Goal: Task Accomplishment & Management: Complete application form

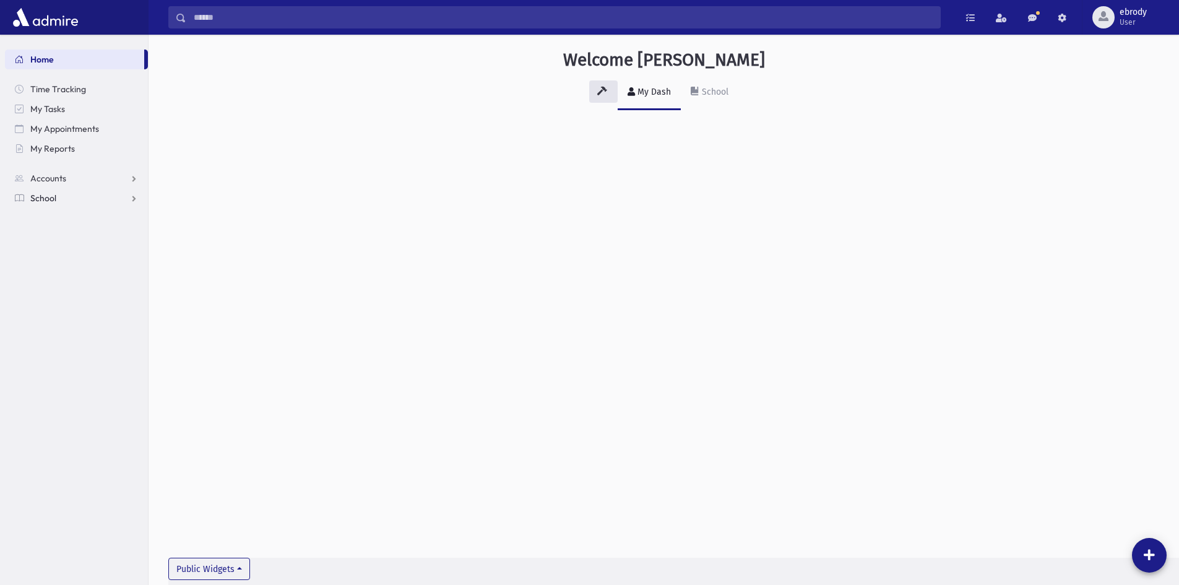
click at [126, 199] on link "School" at bounding box center [76, 198] width 143 height 20
click at [110, 242] on link "Attendance" at bounding box center [76, 238] width 143 height 20
click at [703, 96] on div "School" at bounding box center [713, 92] width 29 height 11
click at [654, 97] on link "My Dash" at bounding box center [648, 92] width 63 height 35
click at [73, 235] on span "Attendance" at bounding box center [60, 237] width 46 height 11
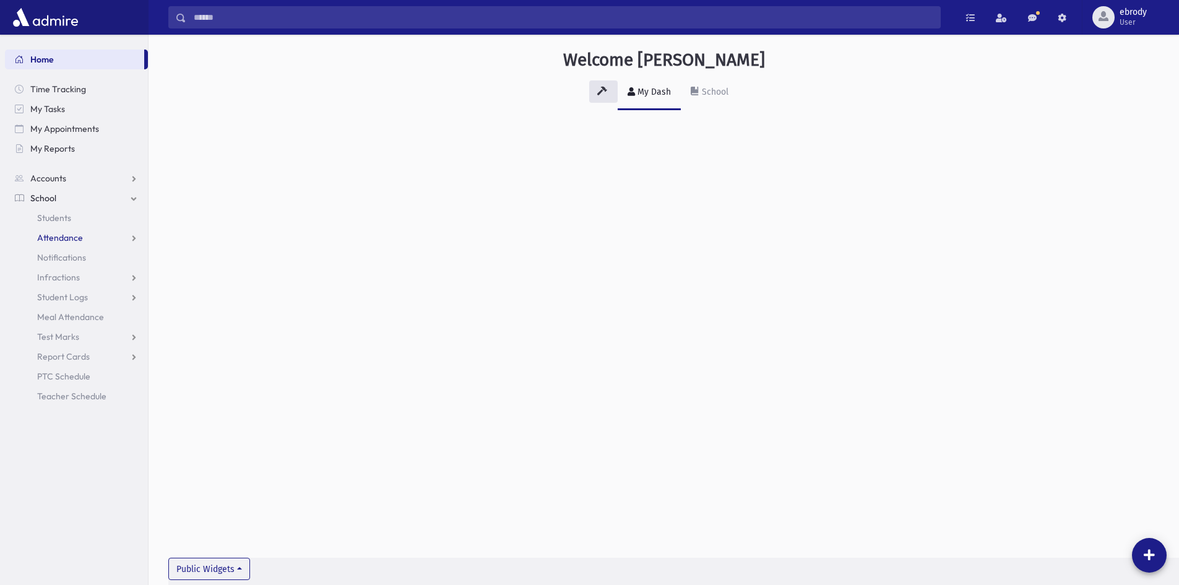
click at [73, 235] on span "Attendance" at bounding box center [60, 237] width 46 height 11
click at [58, 257] on span "Entry" at bounding box center [57, 257] width 21 height 11
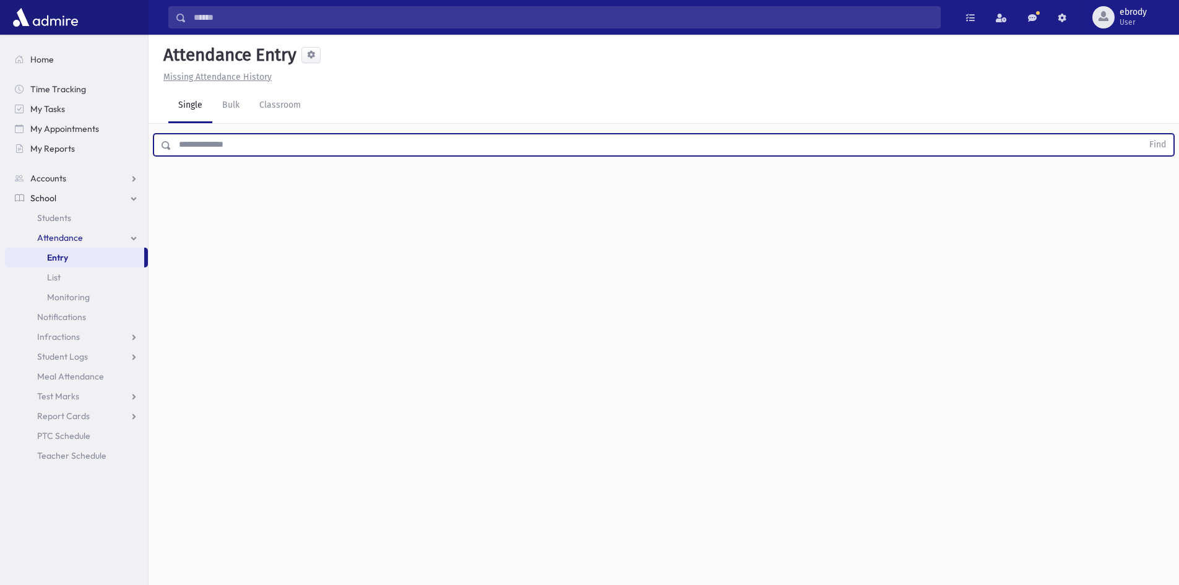
click at [207, 147] on input "text" at bounding box center [656, 145] width 971 height 22
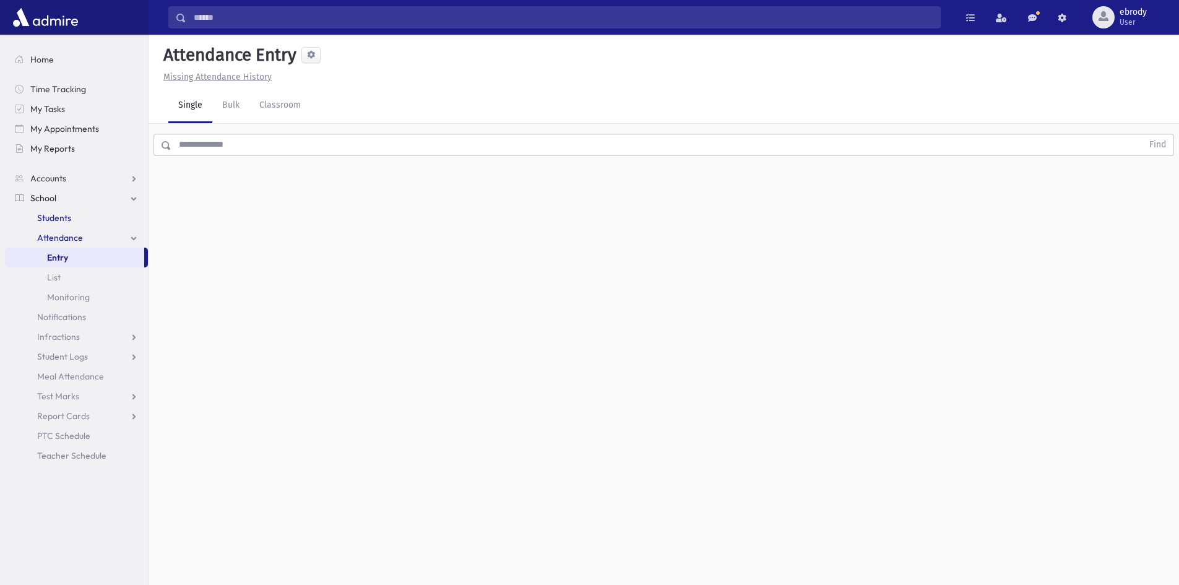
click at [60, 216] on span "Students" at bounding box center [54, 217] width 34 height 11
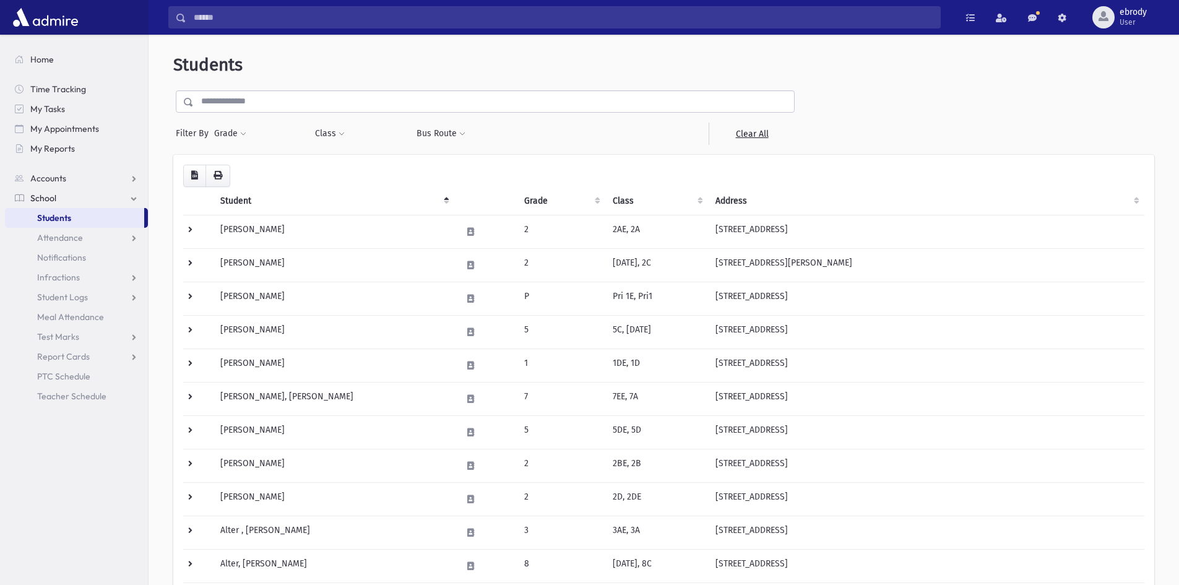
click at [252, 100] on input "text" at bounding box center [494, 101] width 600 height 22
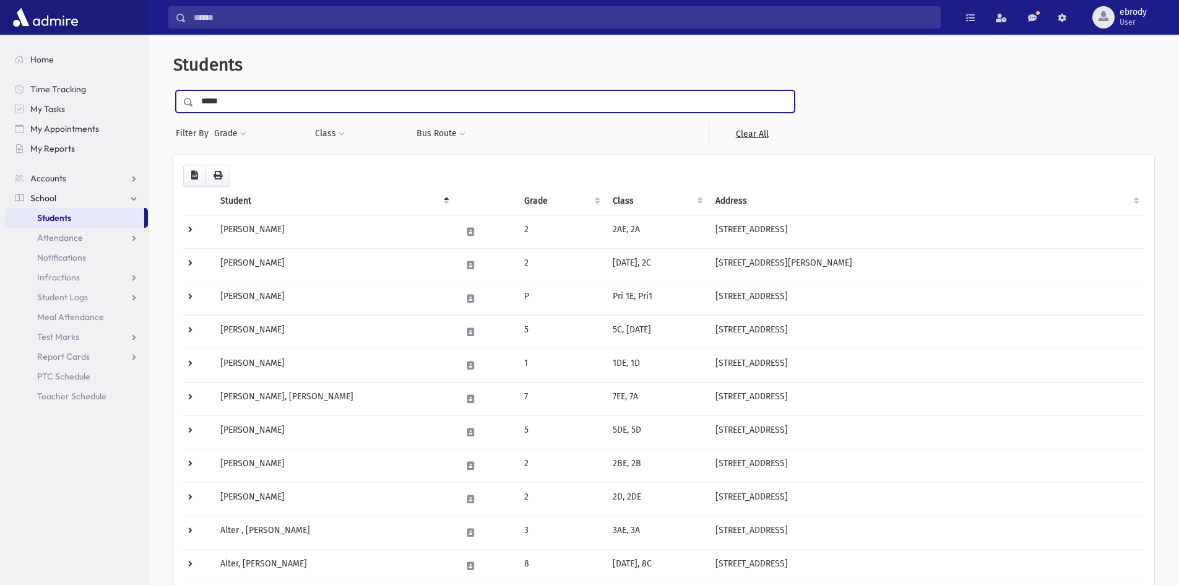
type input "*****"
click at [173, 90] on input "submit" at bounding box center [190, 98] width 35 height 17
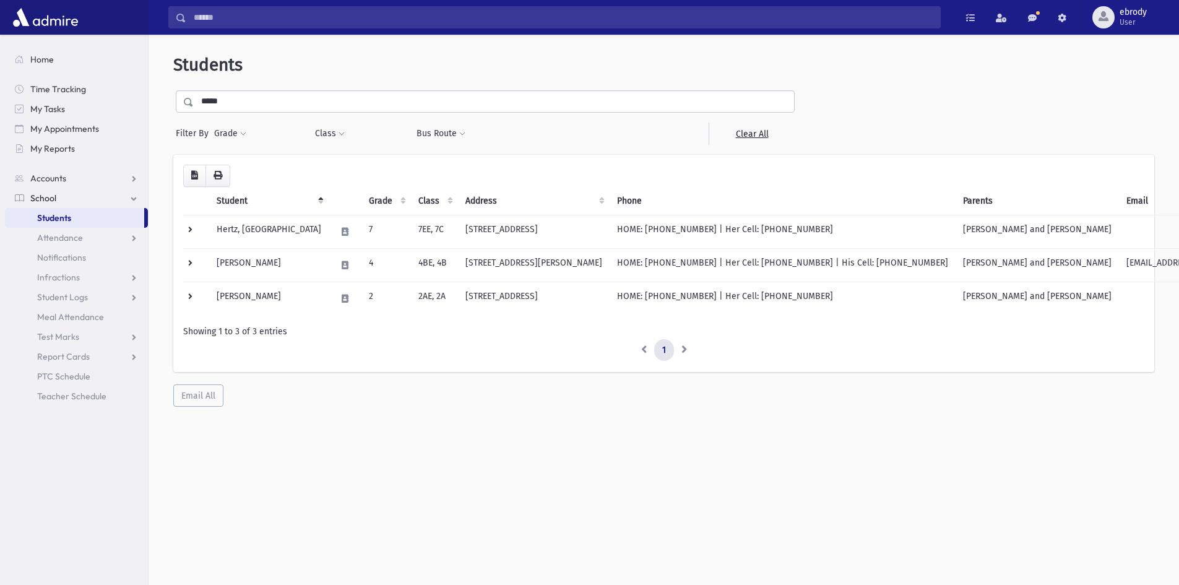
click at [50, 199] on span "School" at bounding box center [43, 197] width 26 height 11
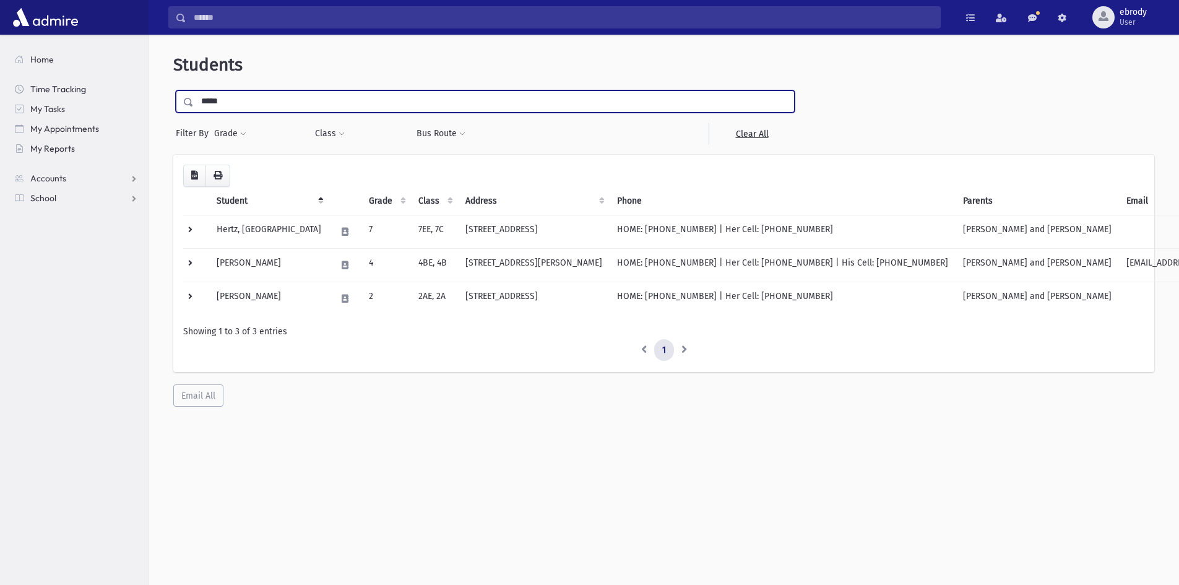
drag, startPoint x: 230, startPoint y: 100, endPoint x: 139, endPoint y: 82, distance: 93.4
click at [144, 82] on div "Search Results All Accounts" at bounding box center [589, 308] width 1179 height 617
type input "*****"
click at [173, 90] on input "submit" at bounding box center [190, 98] width 35 height 17
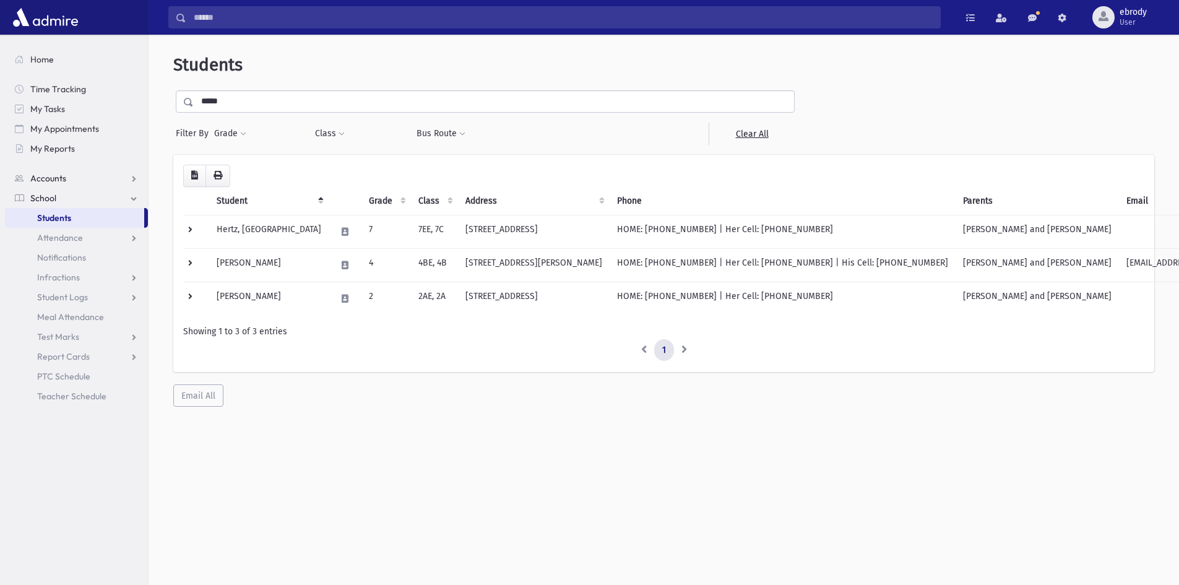
click at [56, 174] on span "Accounts" at bounding box center [48, 178] width 36 height 11
click at [58, 203] on span "Account List" at bounding box center [61, 197] width 48 height 11
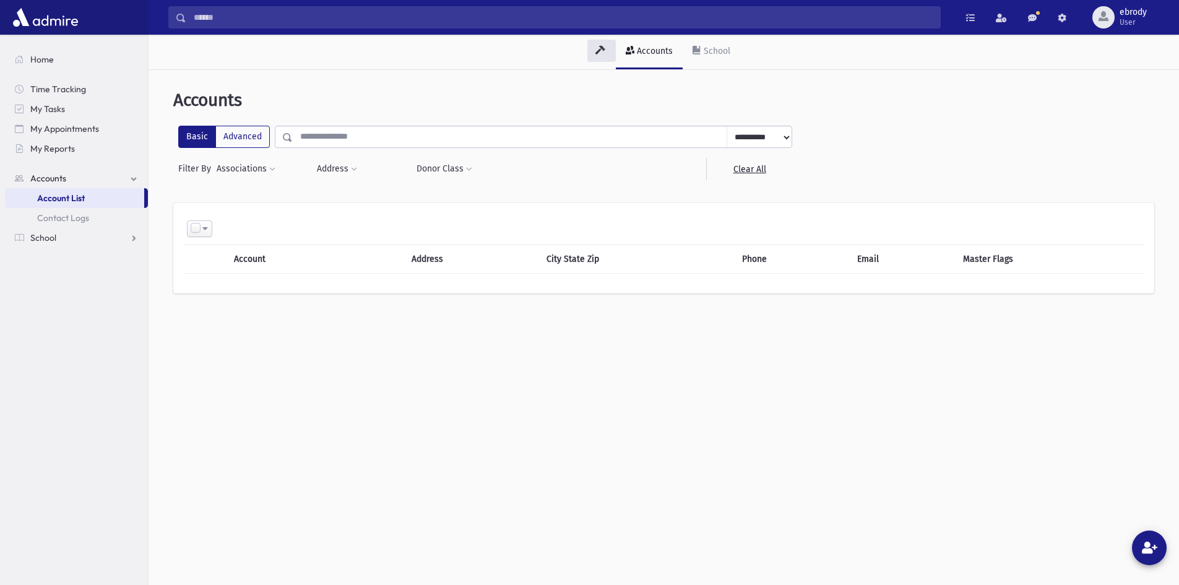
click at [306, 132] on input "text" at bounding box center [510, 137] width 434 height 22
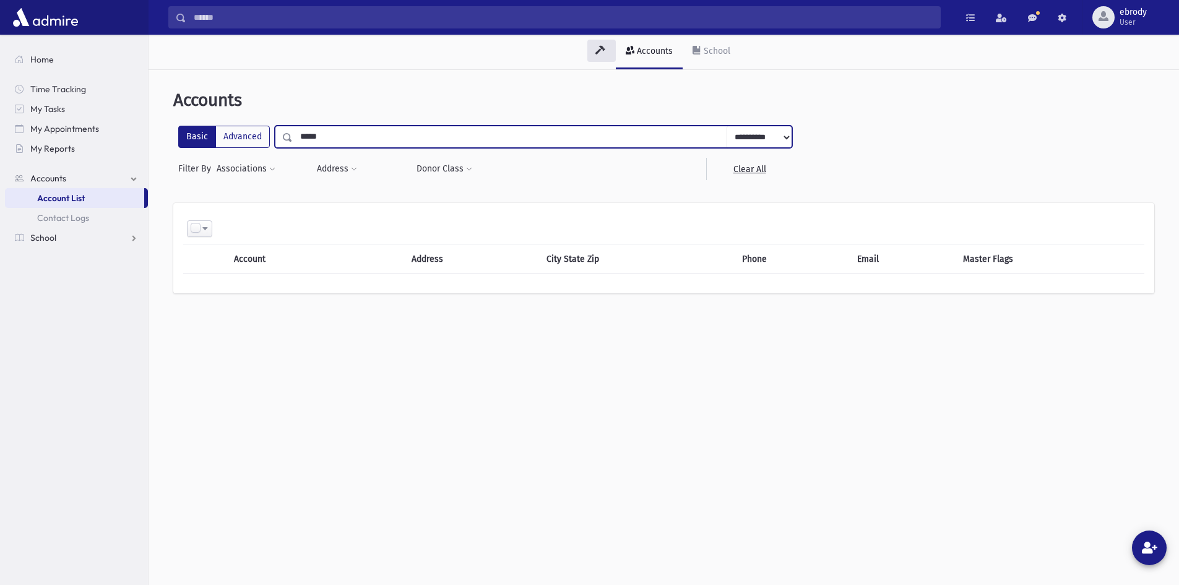
type input "*****"
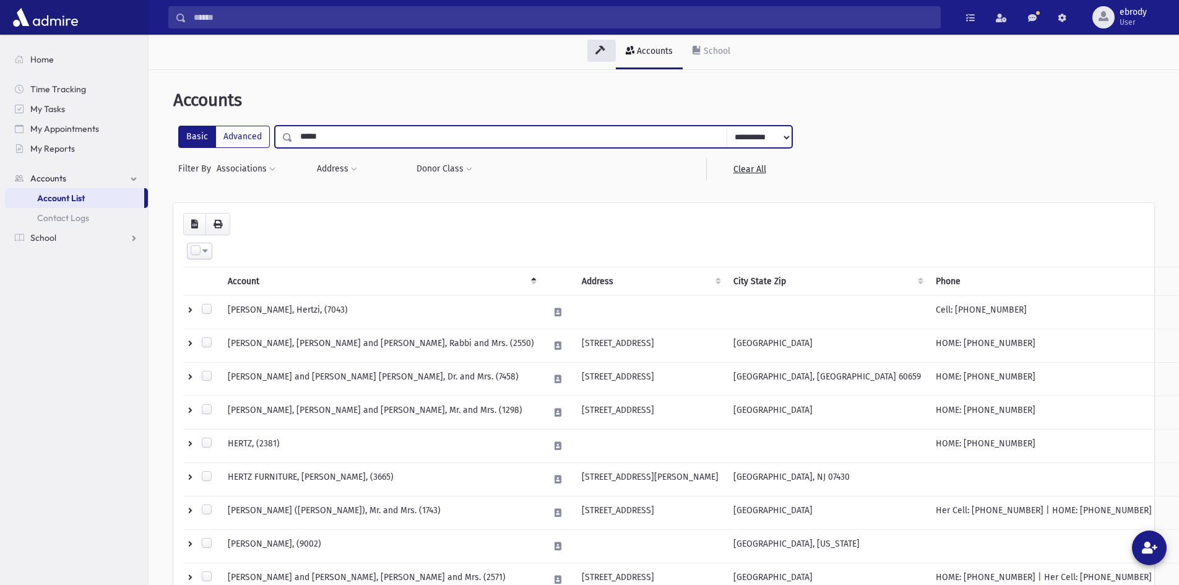
drag, startPoint x: 343, startPoint y: 142, endPoint x: 283, endPoint y: 130, distance: 60.5
click at [293, 134] on input "*****" at bounding box center [510, 137] width 434 height 22
type input "*********"
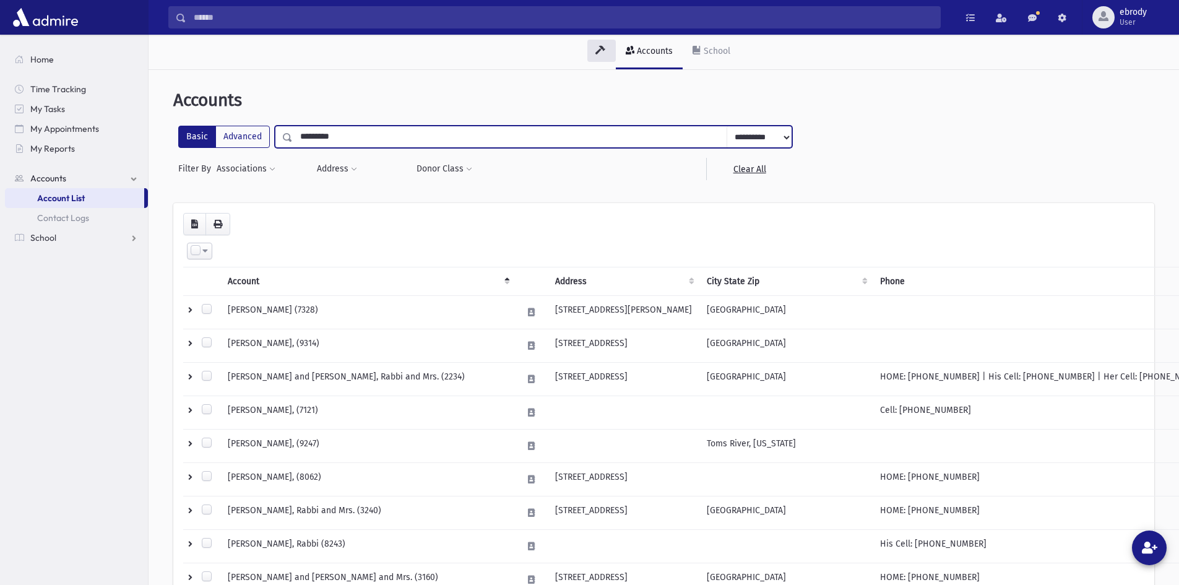
drag, startPoint x: 360, startPoint y: 132, endPoint x: 243, endPoint y: 117, distance: 117.9
type input "*"
type input "******"
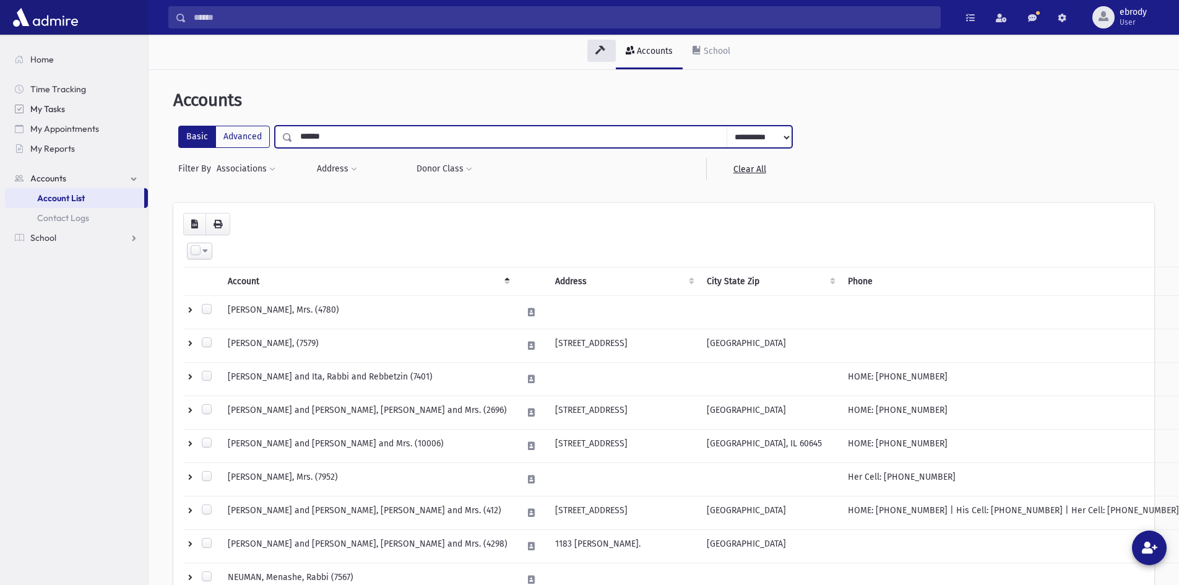
drag, startPoint x: 317, startPoint y: 132, endPoint x: 89, endPoint y: 105, distance: 229.9
type input "********"
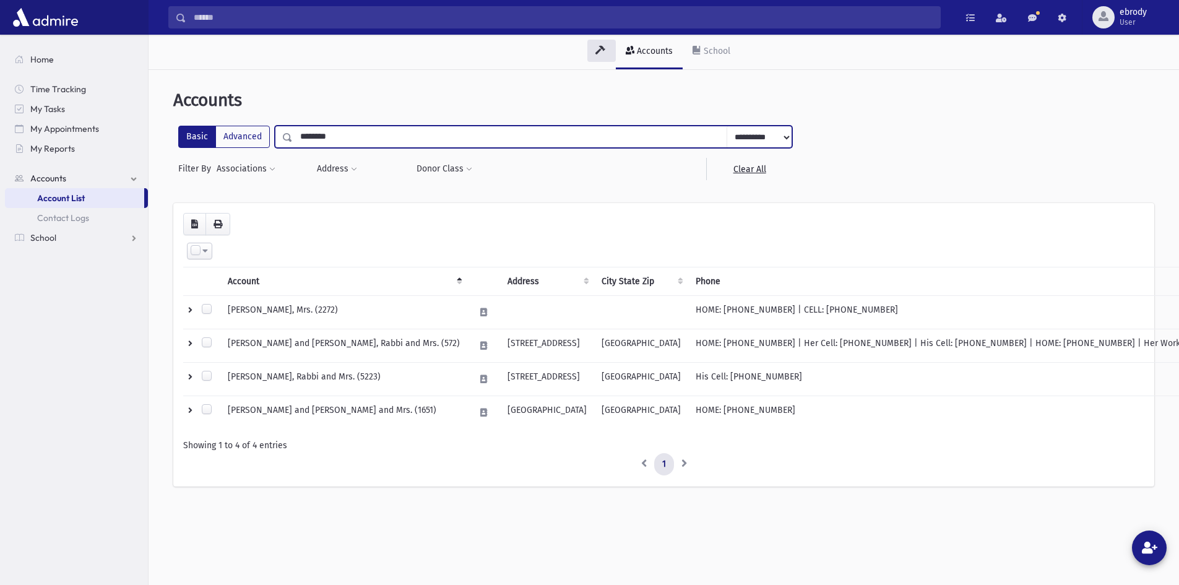
drag, startPoint x: 372, startPoint y: 125, endPoint x: 250, endPoint y: 123, distance: 121.9
click at [260, 122] on div "**********" at bounding box center [663, 294] width 1020 height 439
click at [41, 237] on span "School" at bounding box center [43, 237] width 26 height 11
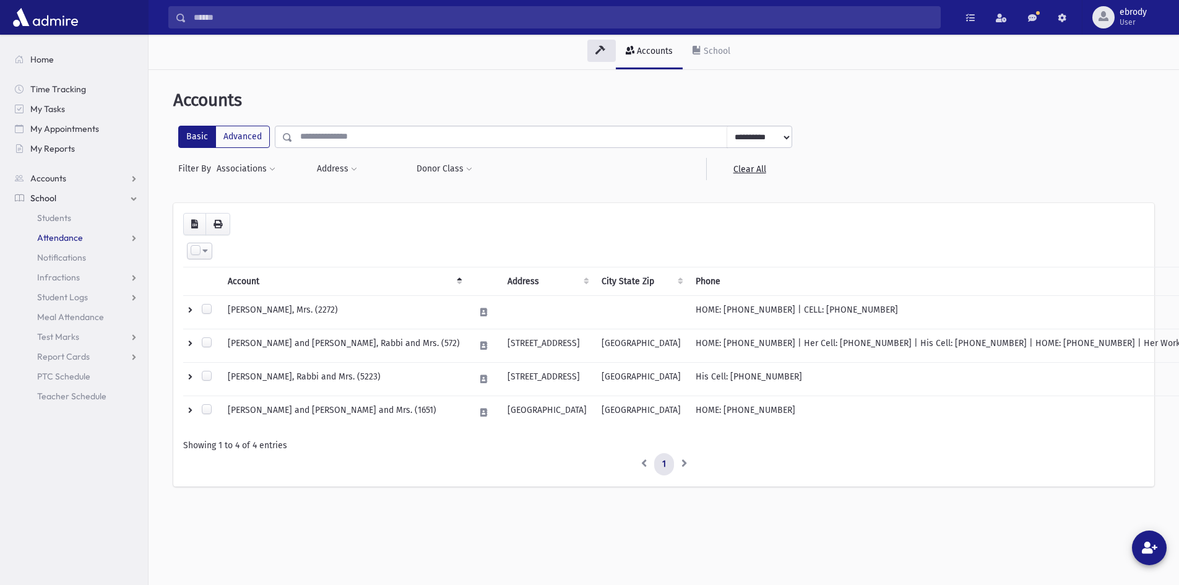
click at [59, 239] on span "Attendance" at bounding box center [60, 237] width 46 height 11
click at [59, 254] on span "Entry" at bounding box center [57, 257] width 21 height 11
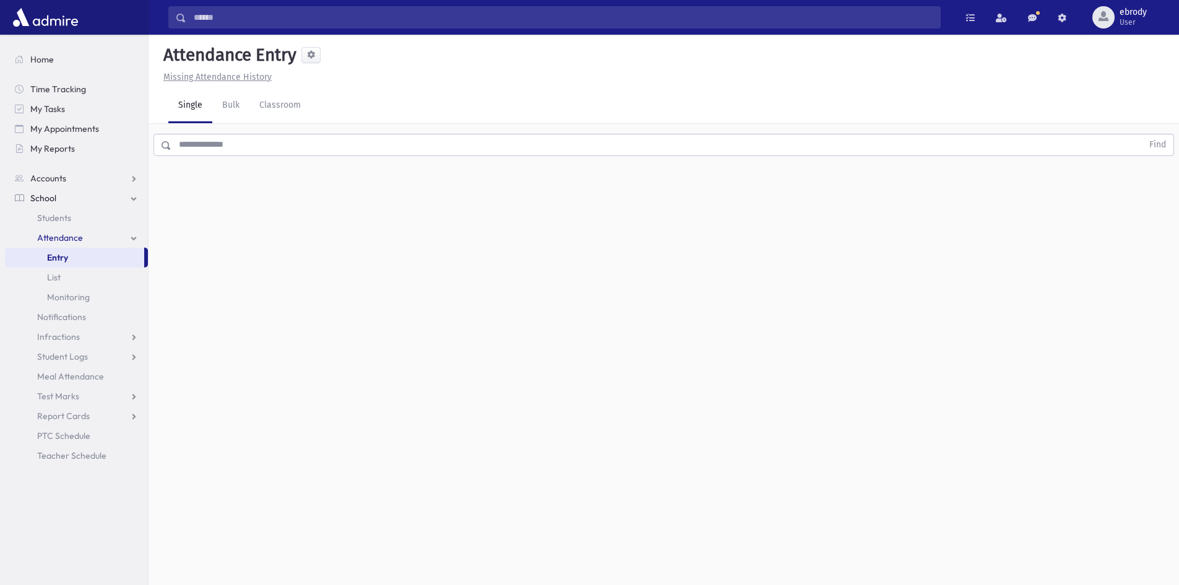
click at [201, 151] on input "text" at bounding box center [656, 145] width 971 height 22
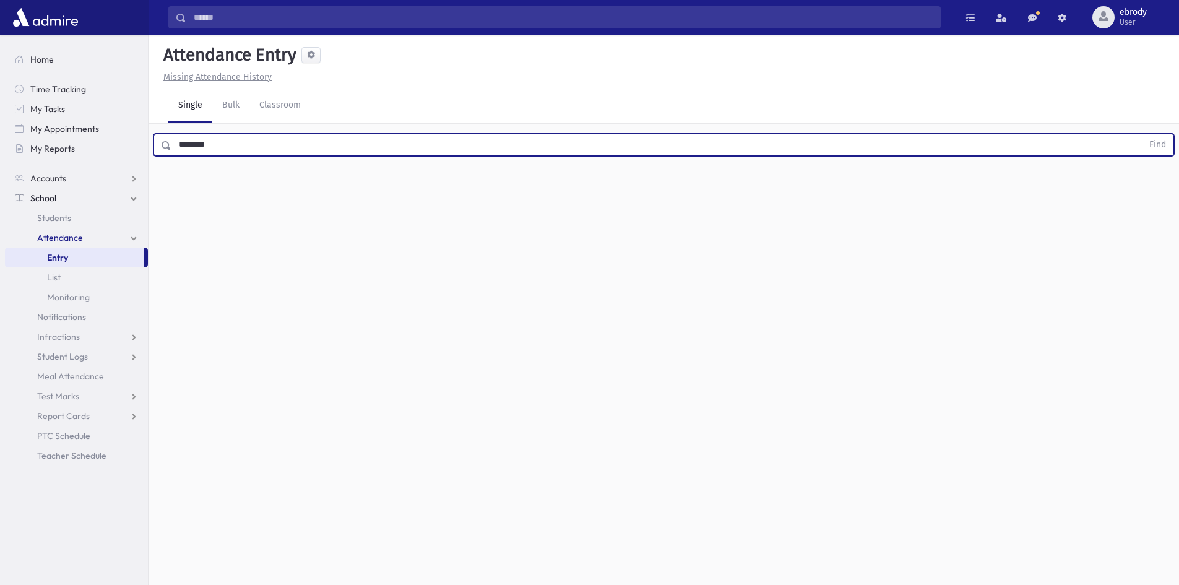
type input "********"
click at [1141, 134] on button "Find" at bounding box center [1157, 144] width 32 height 21
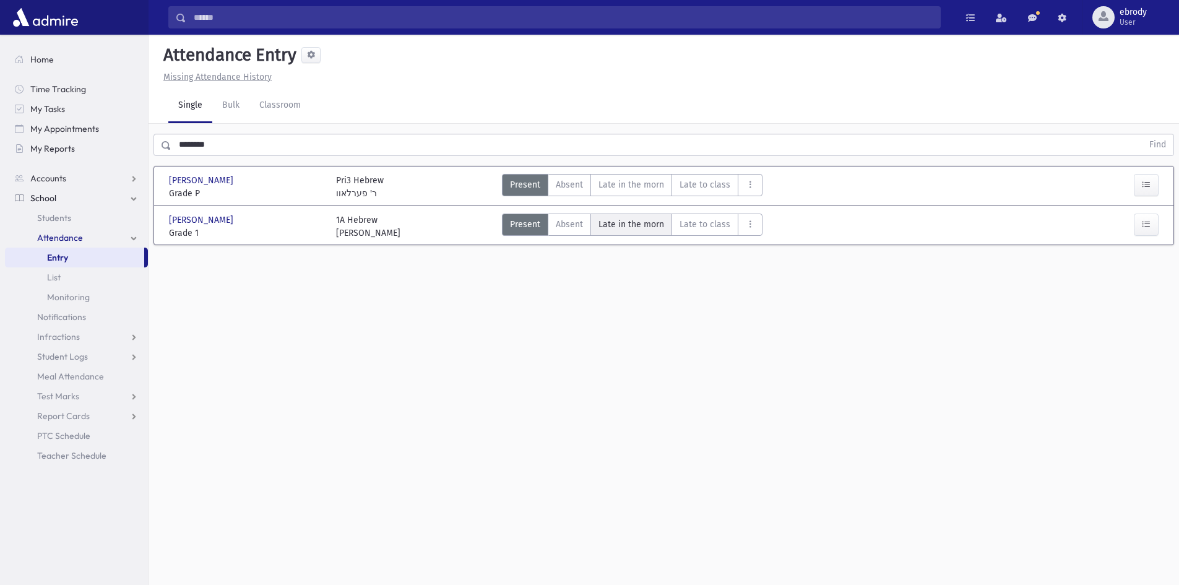
click at [645, 222] on span "Late in the morn" at bounding box center [631, 224] width 66 height 13
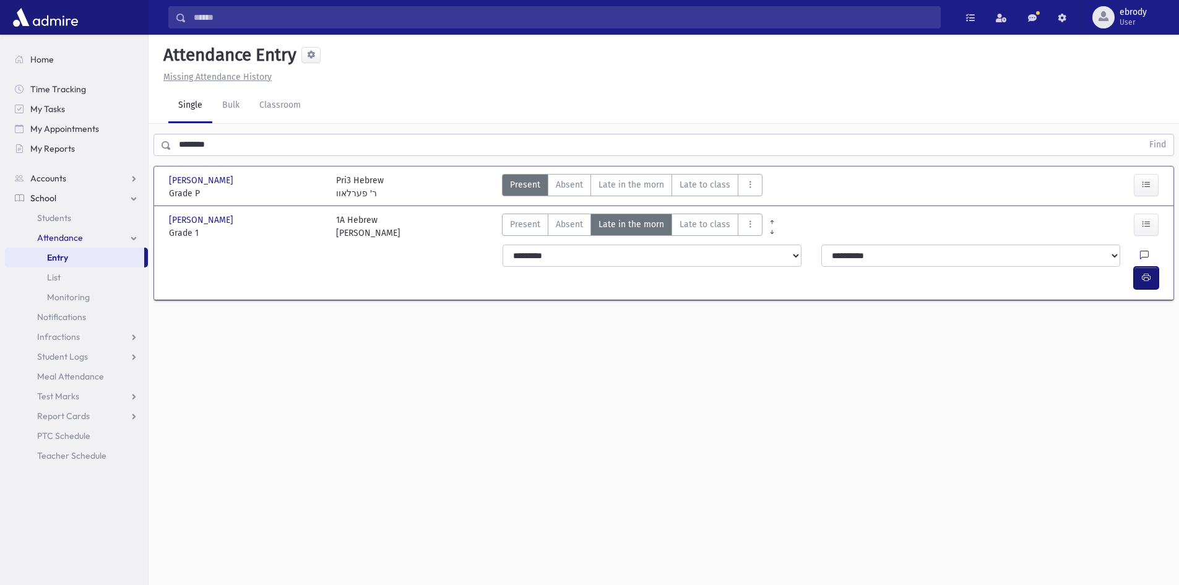
click at [1153, 267] on button "button" at bounding box center [1145, 278] width 25 height 22
click at [54, 199] on span "School" at bounding box center [43, 197] width 26 height 11
click at [46, 183] on span "Accounts" at bounding box center [48, 178] width 36 height 11
click at [46, 201] on span "Account List" at bounding box center [61, 197] width 48 height 11
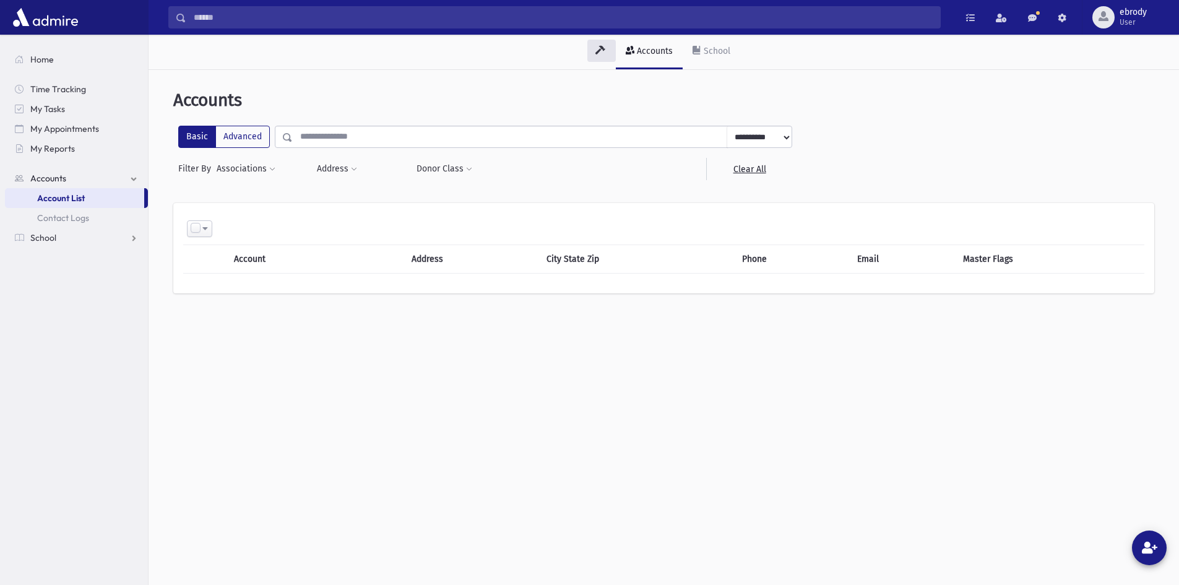
click at [321, 134] on input "text" at bounding box center [510, 137] width 434 height 22
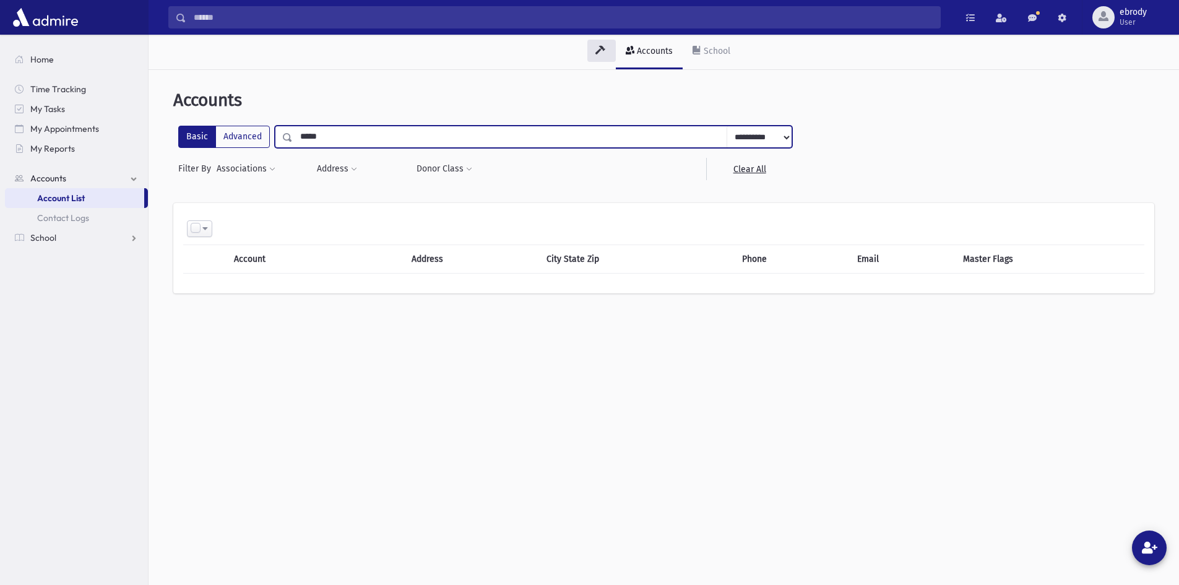
type input "*****"
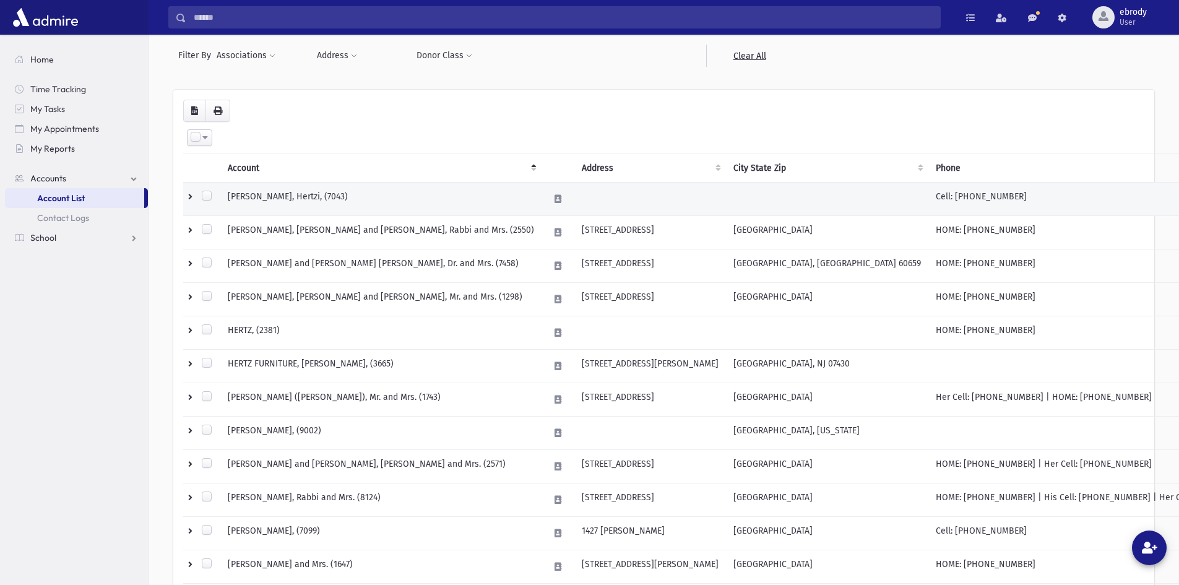
scroll to position [124, 0]
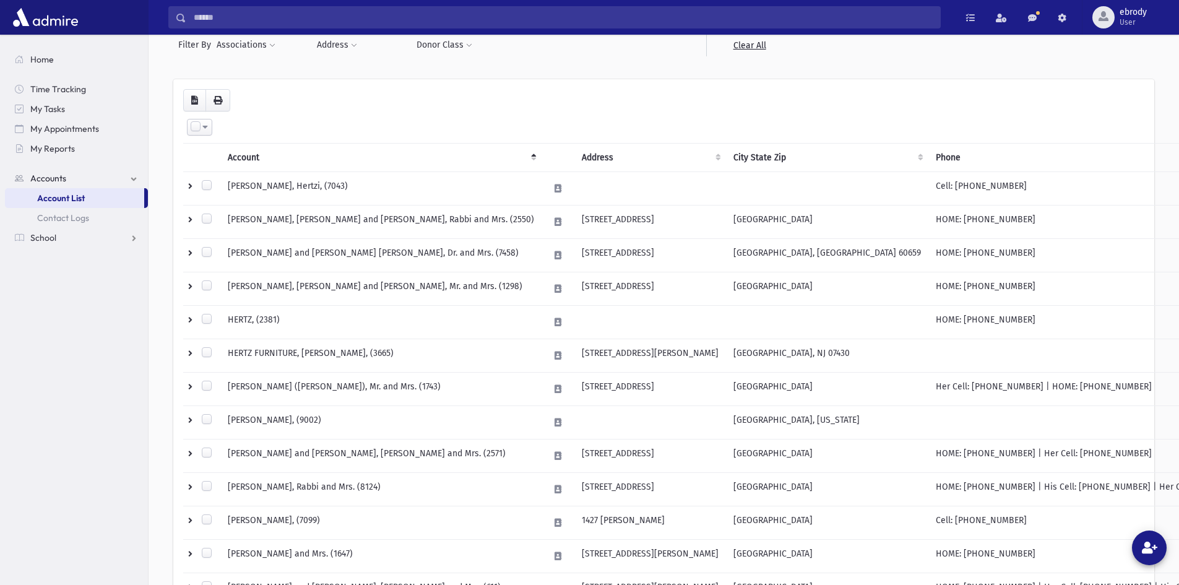
click at [59, 191] on link "Account List" at bounding box center [74, 198] width 139 height 20
click at [57, 215] on span "Contact Logs" at bounding box center [63, 217] width 52 height 11
click at [53, 237] on span "School" at bounding box center [43, 237] width 26 height 11
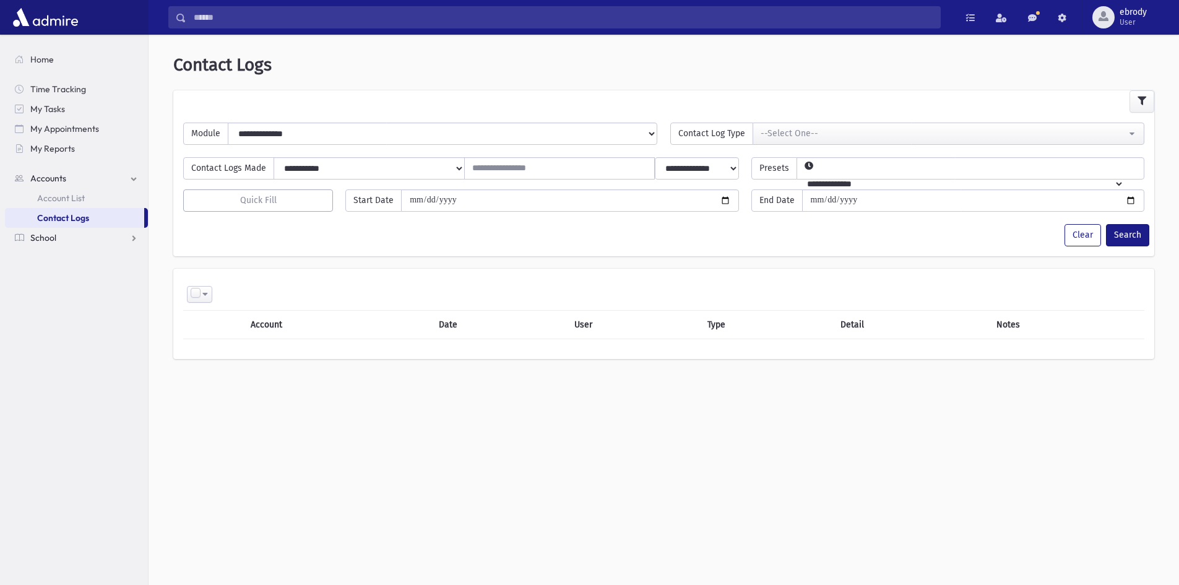
click at [53, 241] on span "School" at bounding box center [43, 237] width 26 height 11
click at [58, 233] on span "Attendance" at bounding box center [60, 237] width 46 height 11
click at [69, 256] on link "Entry" at bounding box center [76, 257] width 143 height 20
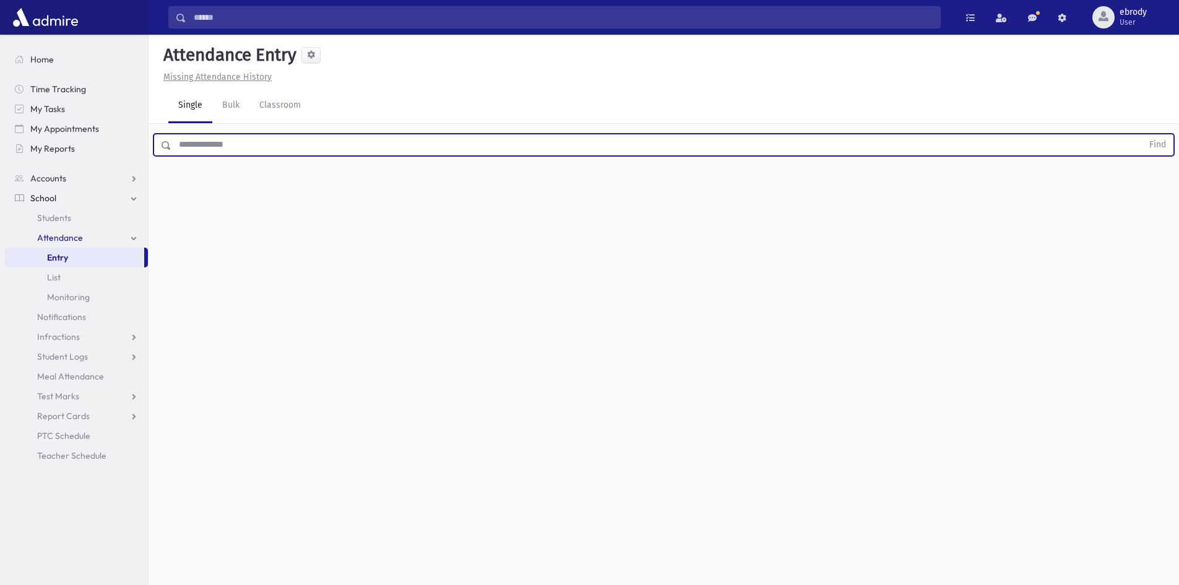
click at [241, 141] on input "text" at bounding box center [656, 145] width 971 height 22
type input "*******"
click at [1141, 134] on button "Find" at bounding box center [1157, 144] width 32 height 21
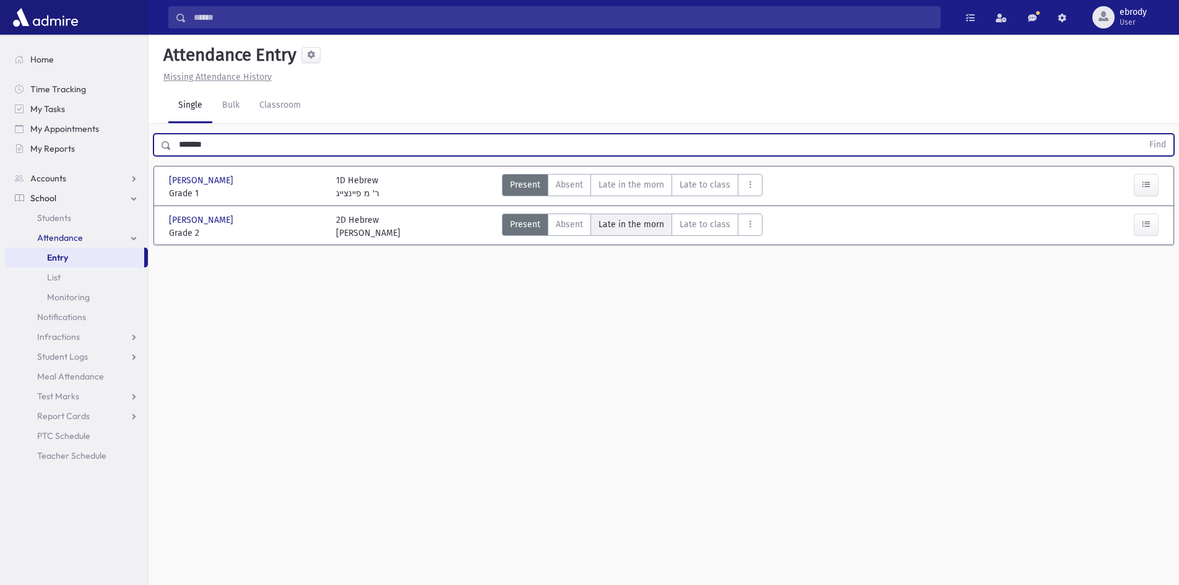
click at [649, 223] on span "Late in the morn" at bounding box center [631, 224] width 66 height 13
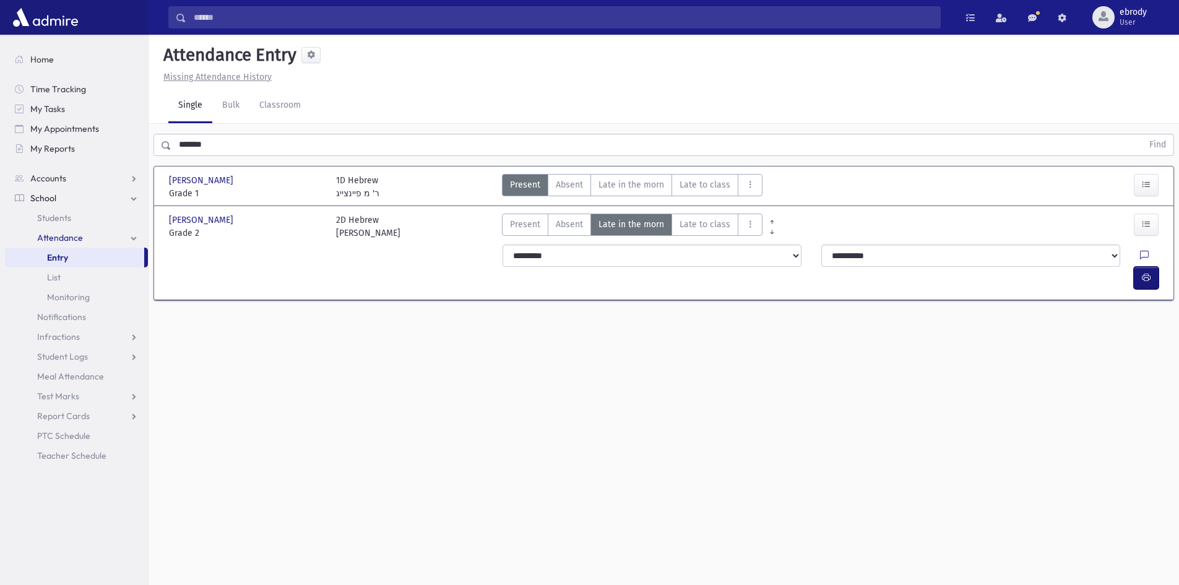
click at [1150, 267] on button "button" at bounding box center [1145, 278] width 25 height 22
click at [46, 179] on span "Accounts" at bounding box center [48, 178] width 36 height 11
click at [49, 200] on span "Account List" at bounding box center [61, 197] width 48 height 11
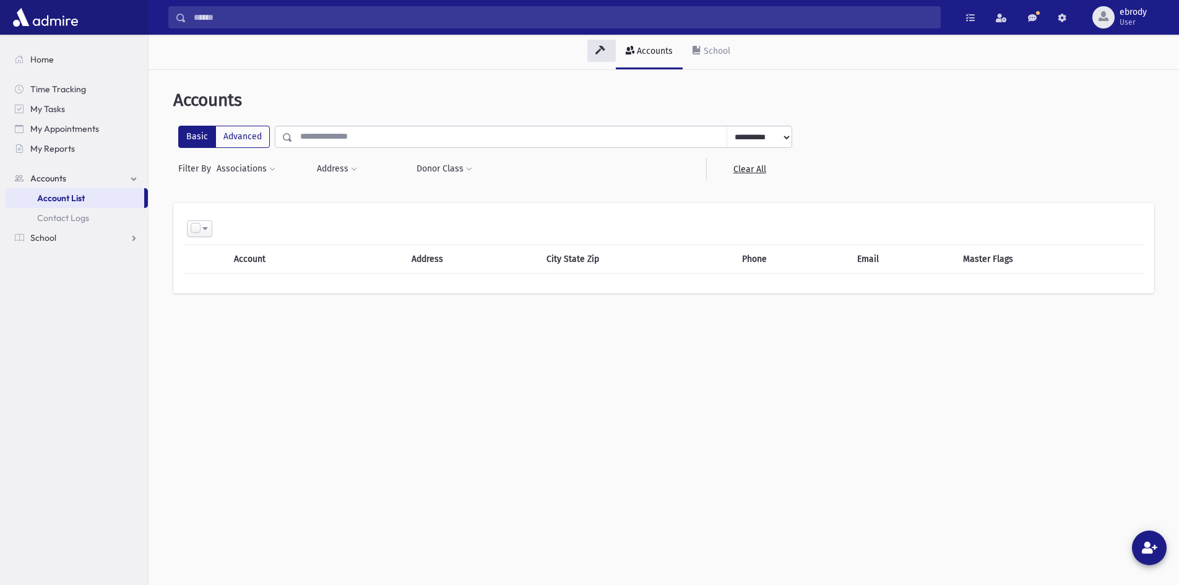
click at [341, 137] on input "text" at bounding box center [510, 137] width 434 height 22
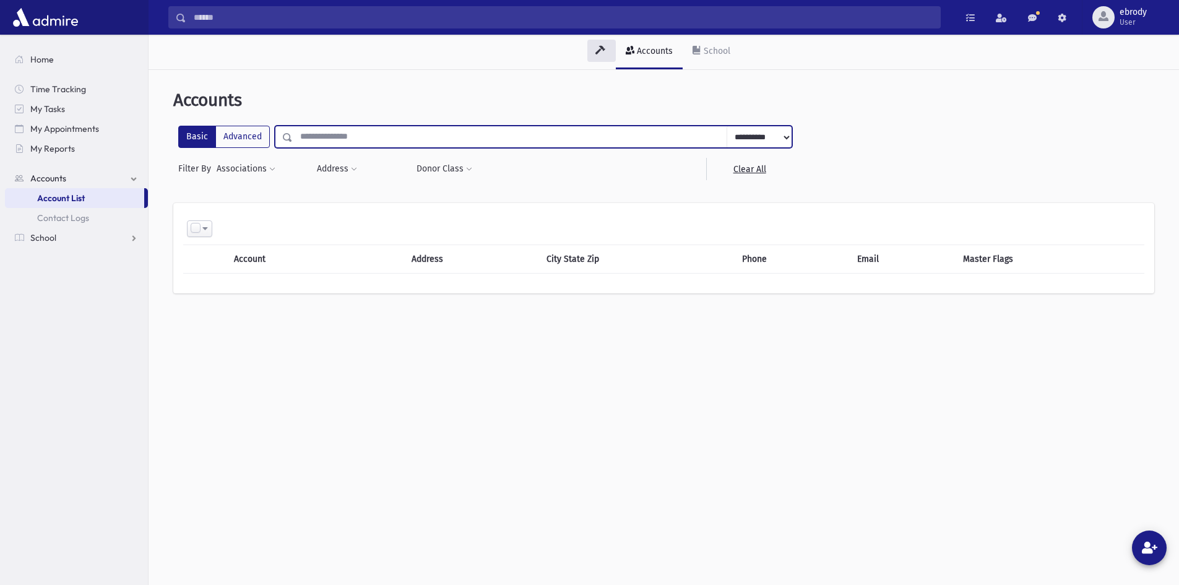
click at [336, 136] on input "text" at bounding box center [510, 137] width 434 height 22
type input "*"
